Goal: Information Seeking & Learning: Learn about a topic

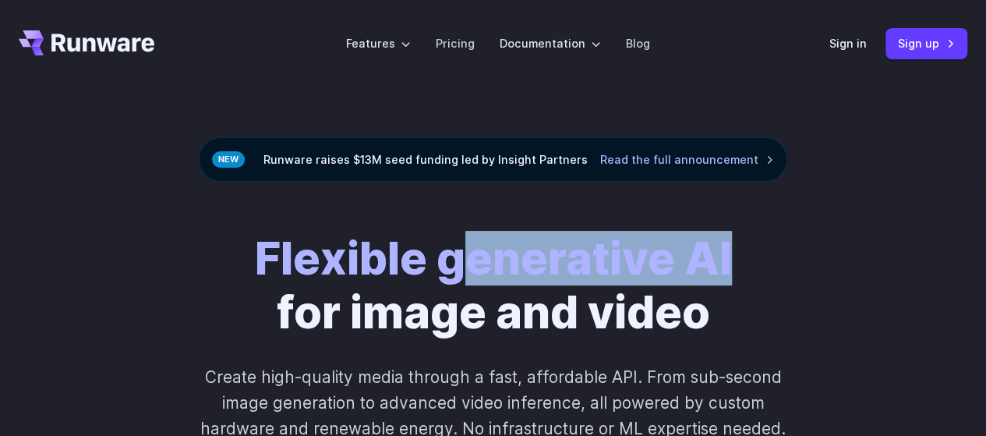
drag, startPoint x: 745, startPoint y: 247, endPoint x: 455, endPoint y: 212, distance: 292.2
click at [455, 212] on div "Flexible generative AI for image and video Create high-quality media through a …" at bounding box center [493, 364] width 986 height 365
click at [454, 48] on link "Pricing" at bounding box center [455, 43] width 39 height 18
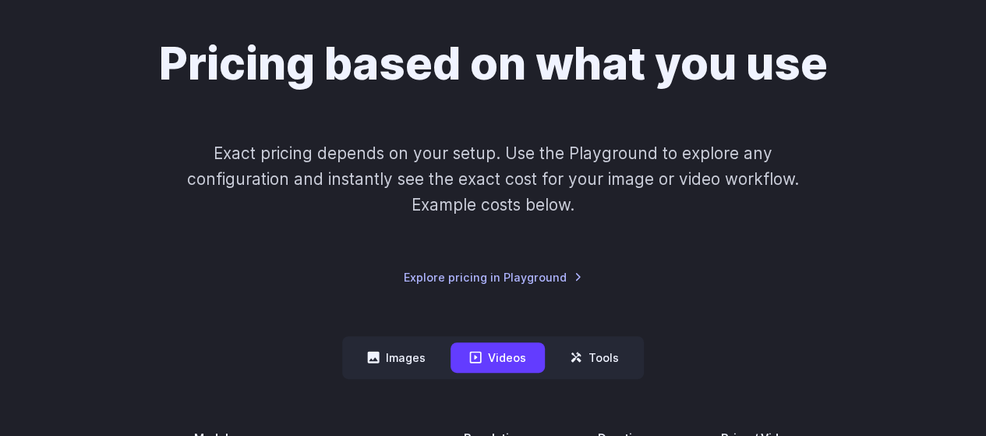
scroll to position [229, 0]
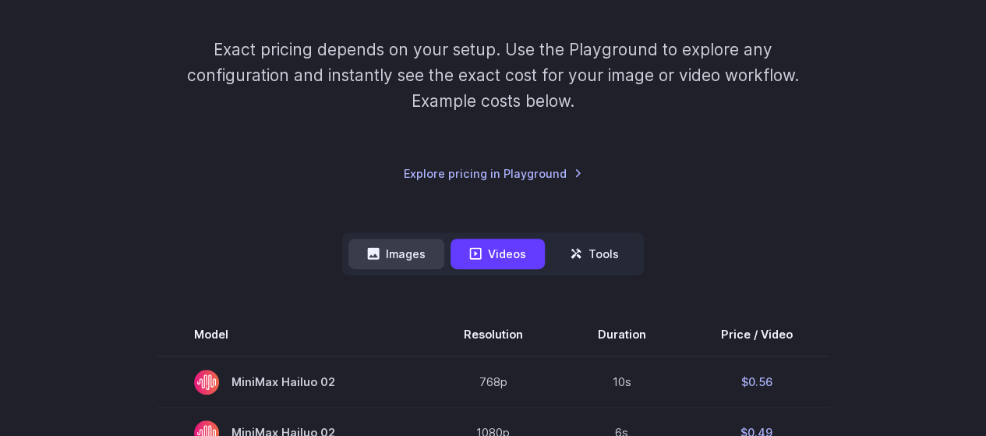
click at [402, 252] on button "Images" at bounding box center [397, 254] width 96 height 30
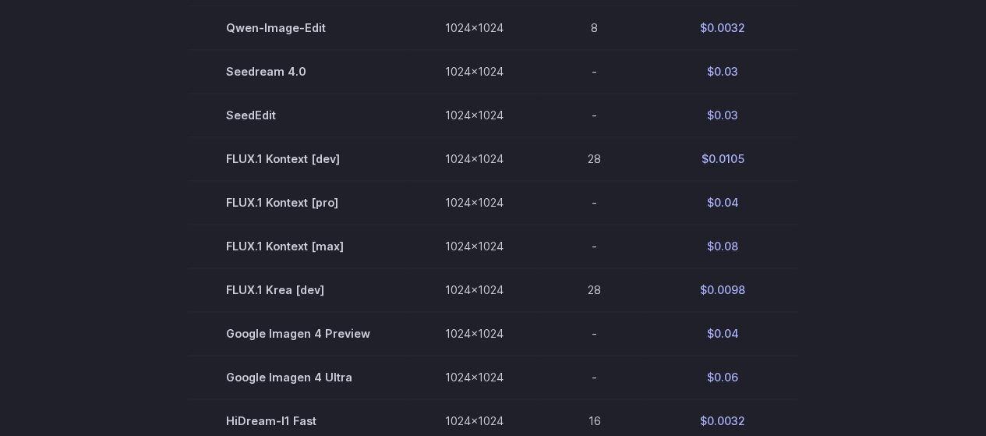
scroll to position [505, 0]
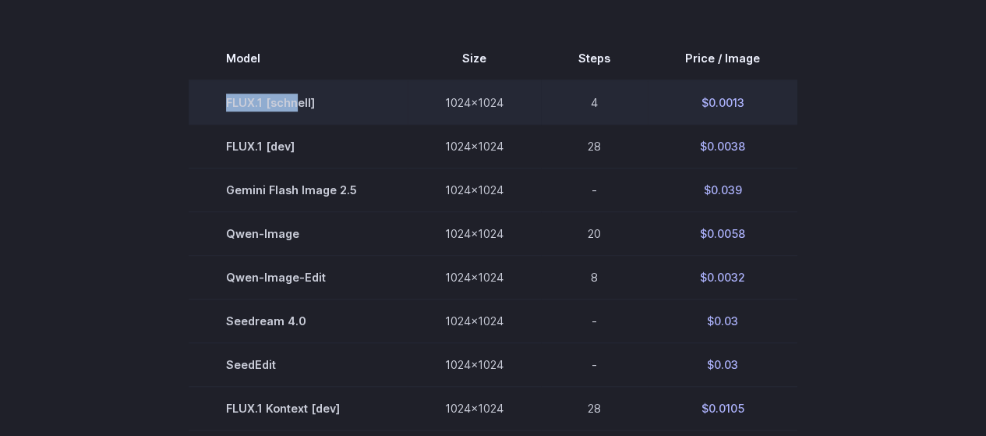
drag, startPoint x: 301, startPoint y: 102, endPoint x: 228, endPoint y: 99, distance: 73.4
click at [228, 99] on td "FLUX.1 [schnell]" at bounding box center [298, 102] width 219 height 44
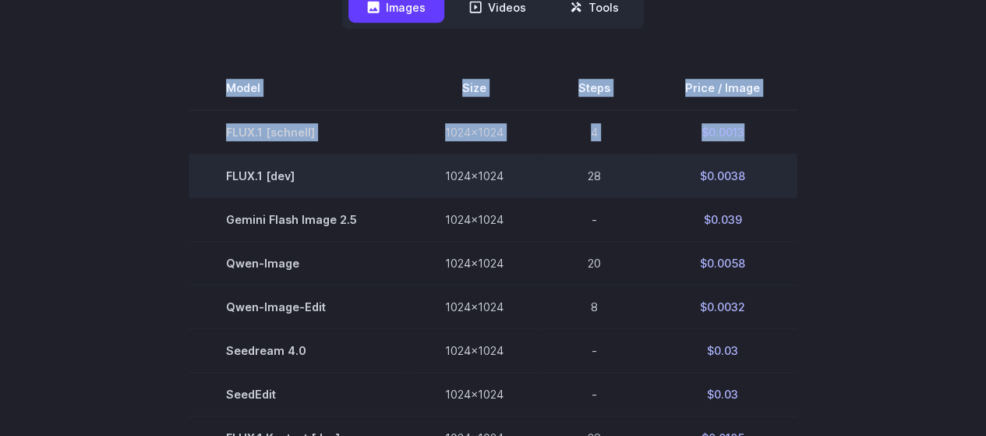
scroll to position [470, 0]
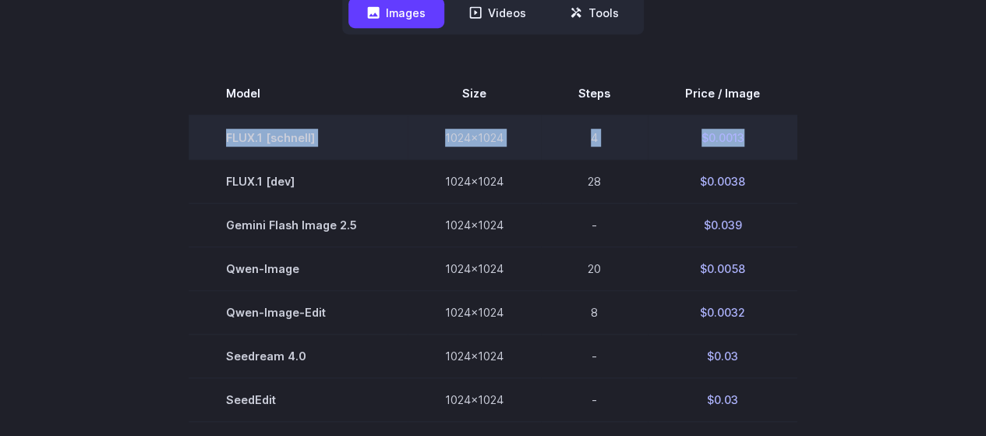
drag, startPoint x: 751, startPoint y: 100, endPoint x: 215, endPoint y: 129, distance: 536.4
click at [215, 129] on tr "FLUX.1 [schnell] 1024x1024 4 $0.0013" at bounding box center [493, 137] width 609 height 44
